Goal: Find specific page/section: Find specific page/section

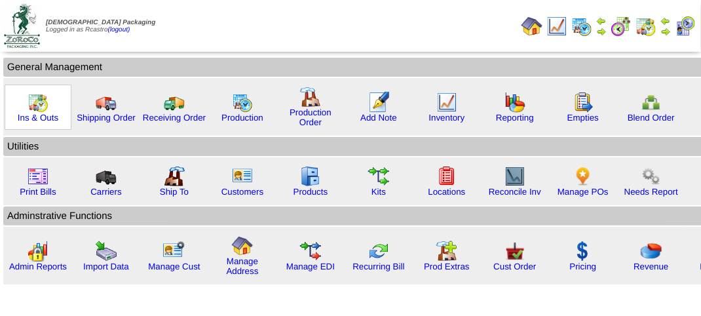
click at [37, 104] on img at bounding box center [38, 102] width 21 height 21
drag, startPoint x: 37, startPoint y: 104, endPoint x: 45, endPoint y: 64, distance: 40.7
click at [40, 103] on img at bounding box center [38, 102] width 21 height 21
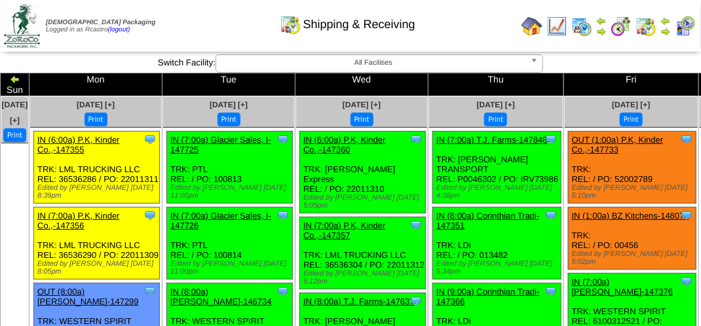
click at [20, 77] on img at bounding box center [15, 79] width 10 height 10
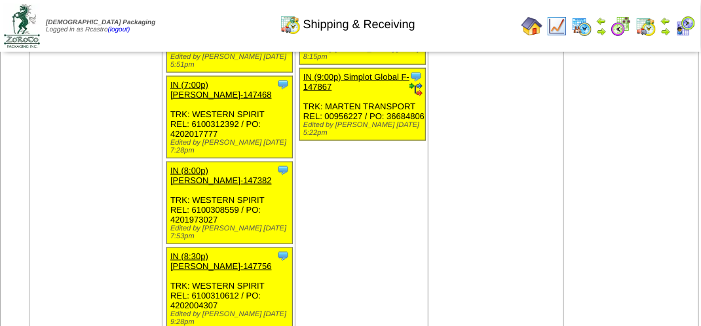
scroll to position [2226, 0]
